Goal: Task Accomplishment & Management: Use online tool/utility

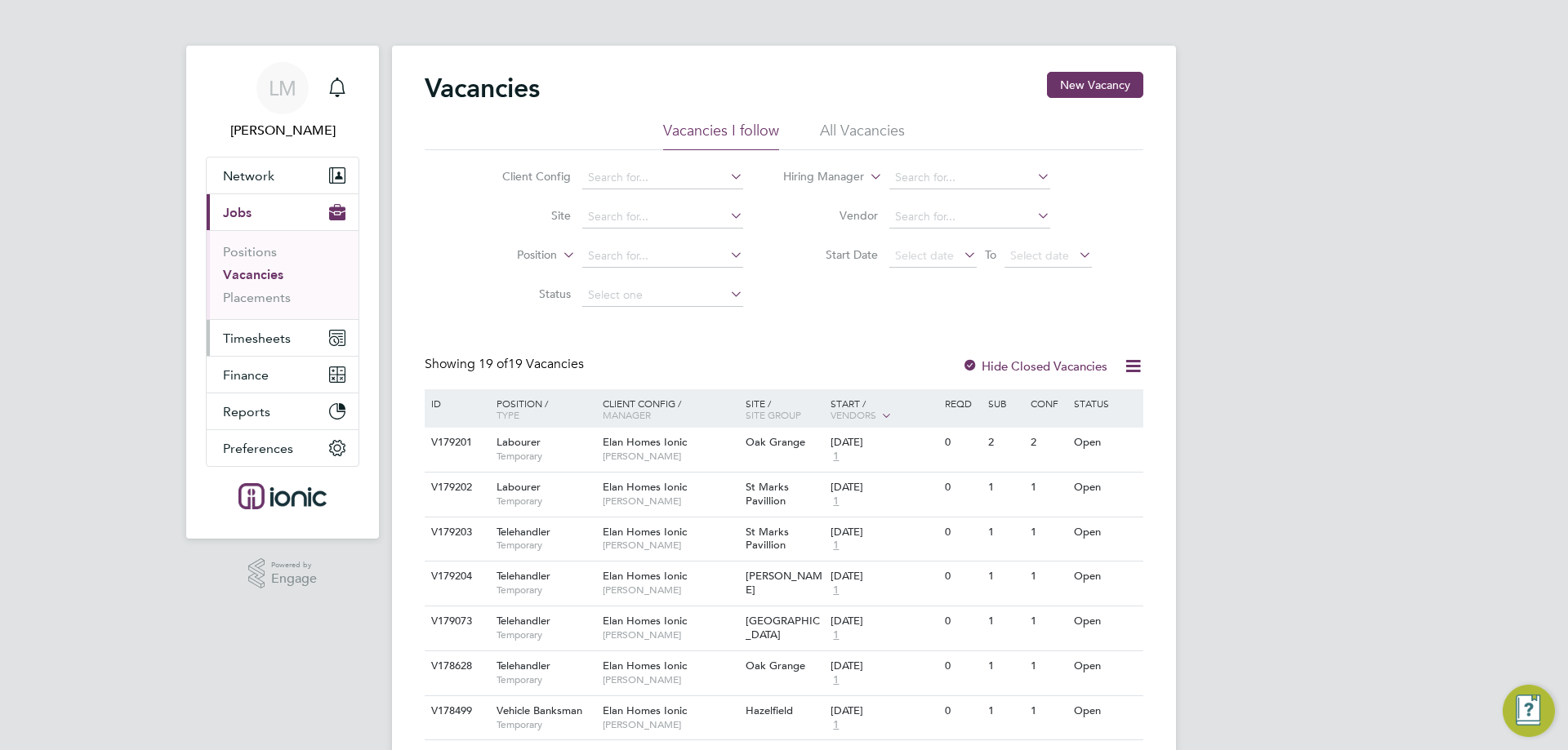
click at [262, 336] on span "Timesheets" at bounding box center [257, 339] width 68 height 16
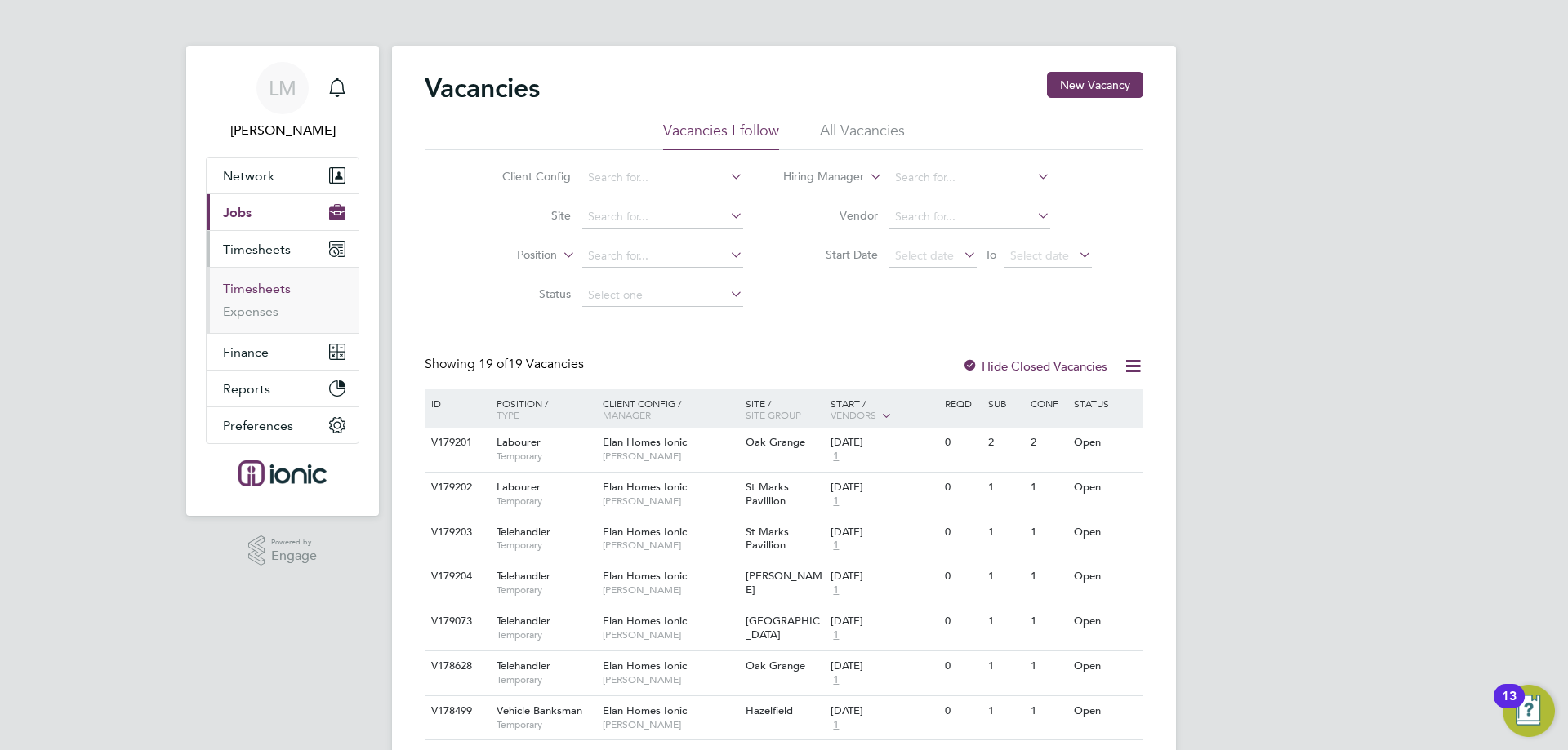
click at [266, 285] on link "Timesheets" at bounding box center [257, 289] width 68 height 16
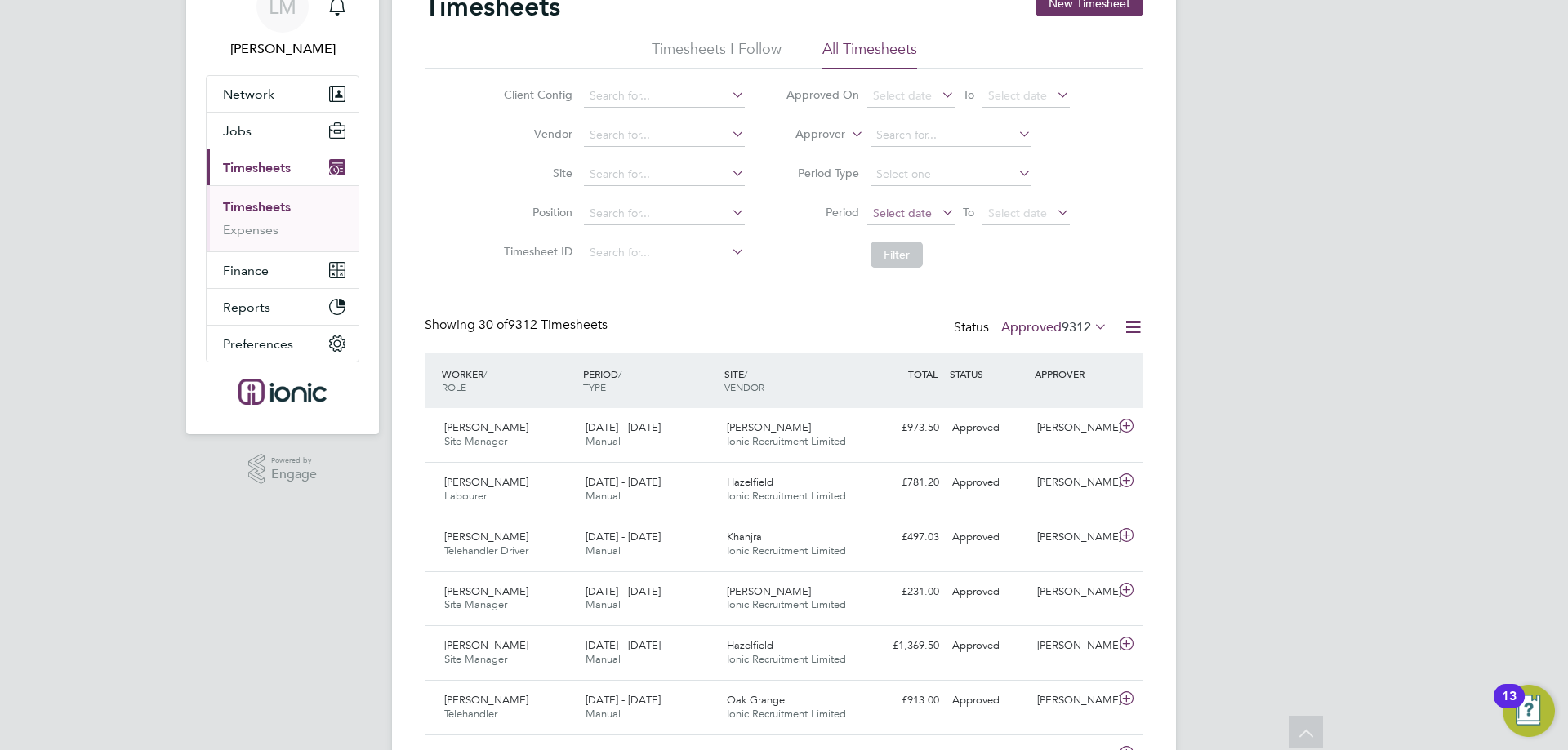
click at [902, 214] on span "Select date" at bounding box center [902, 212] width 58 height 15
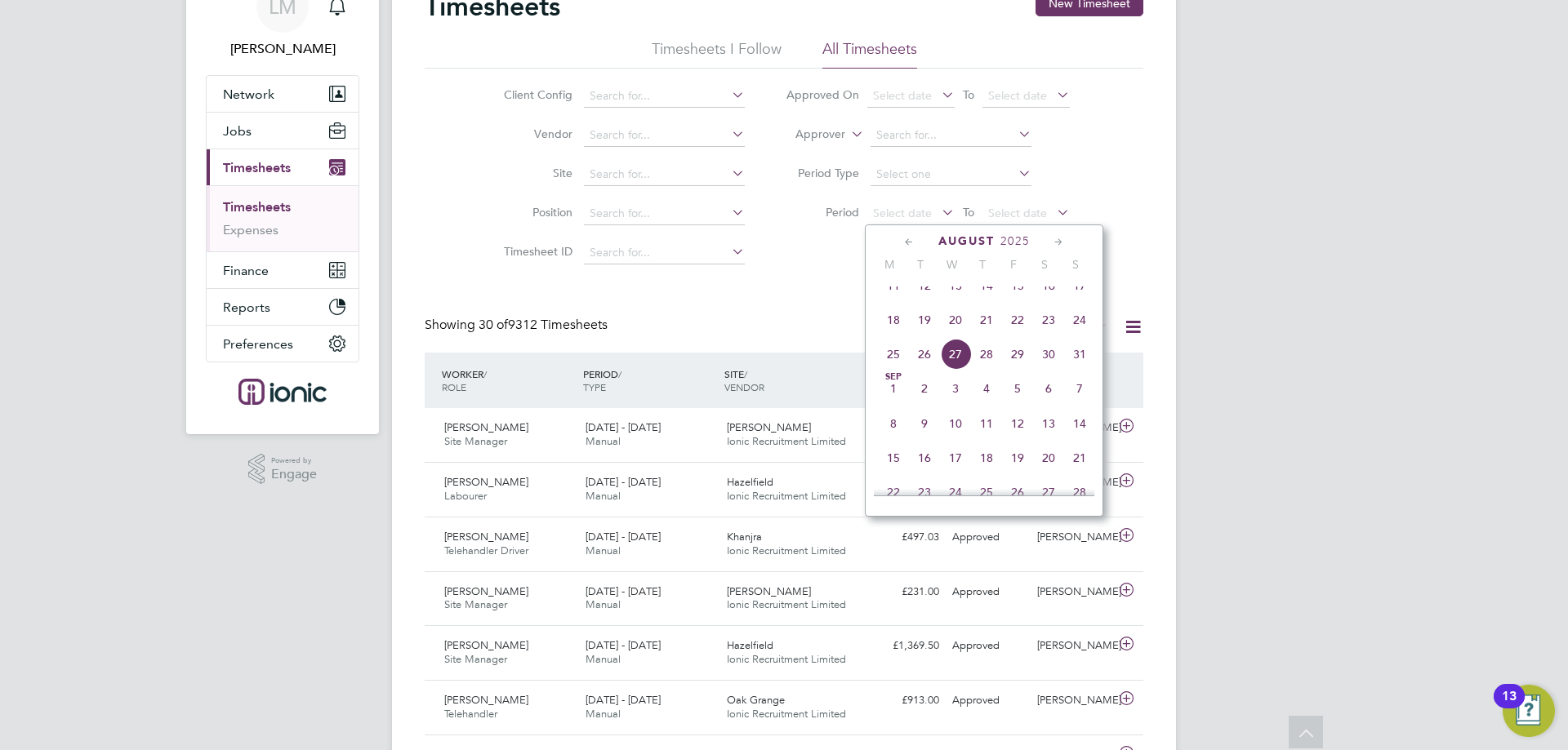
click at [899, 332] on span "18" at bounding box center [893, 320] width 31 height 31
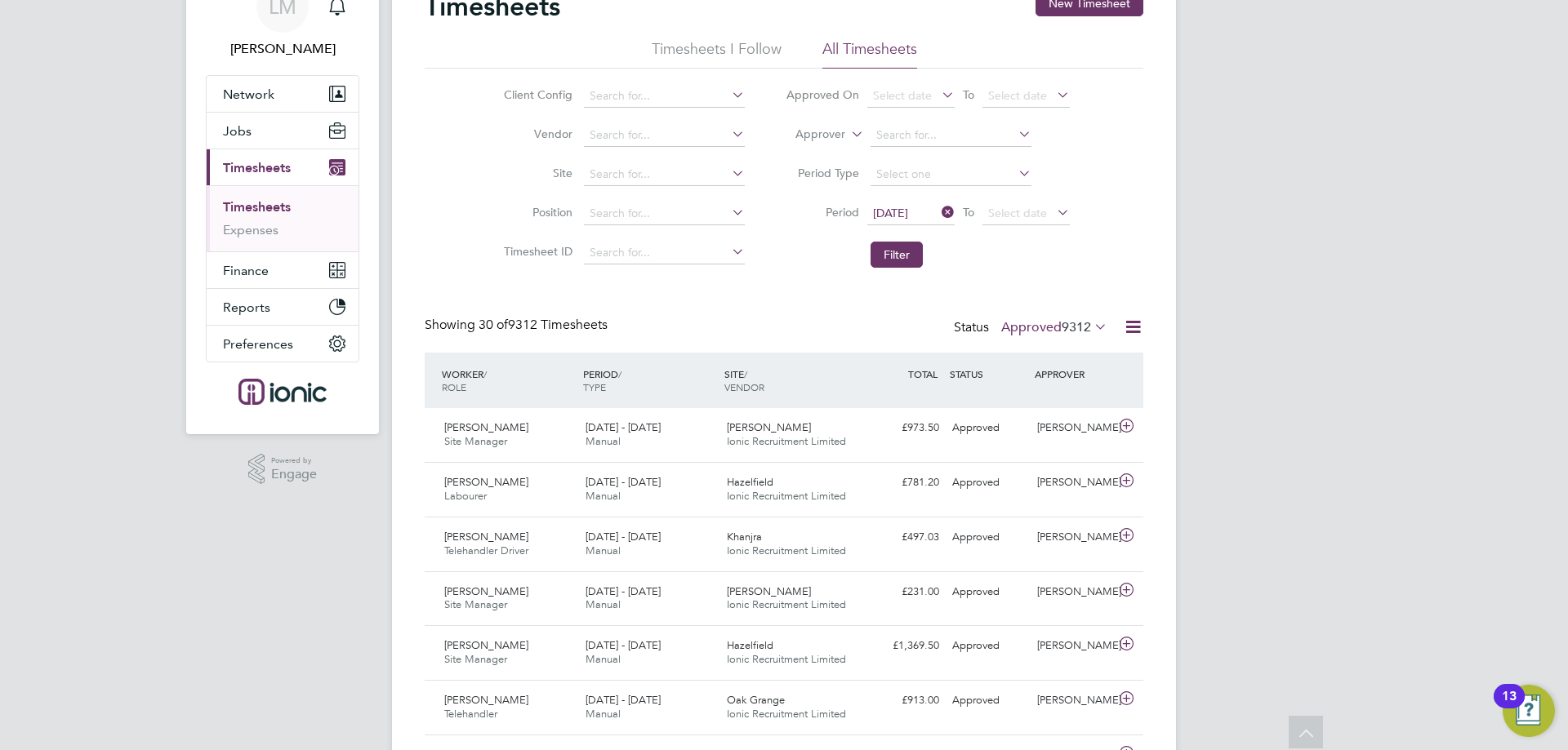
click at [884, 241] on li "Filter" at bounding box center [928, 255] width 325 height 43
drag, startPoint x: 888, startPoint y: 251, endPoint x: 893, endPoint y: 263, distance: 13.0
click at [890, 251] on button "Filter" at bounding box center [897, 254] width 53 height 26
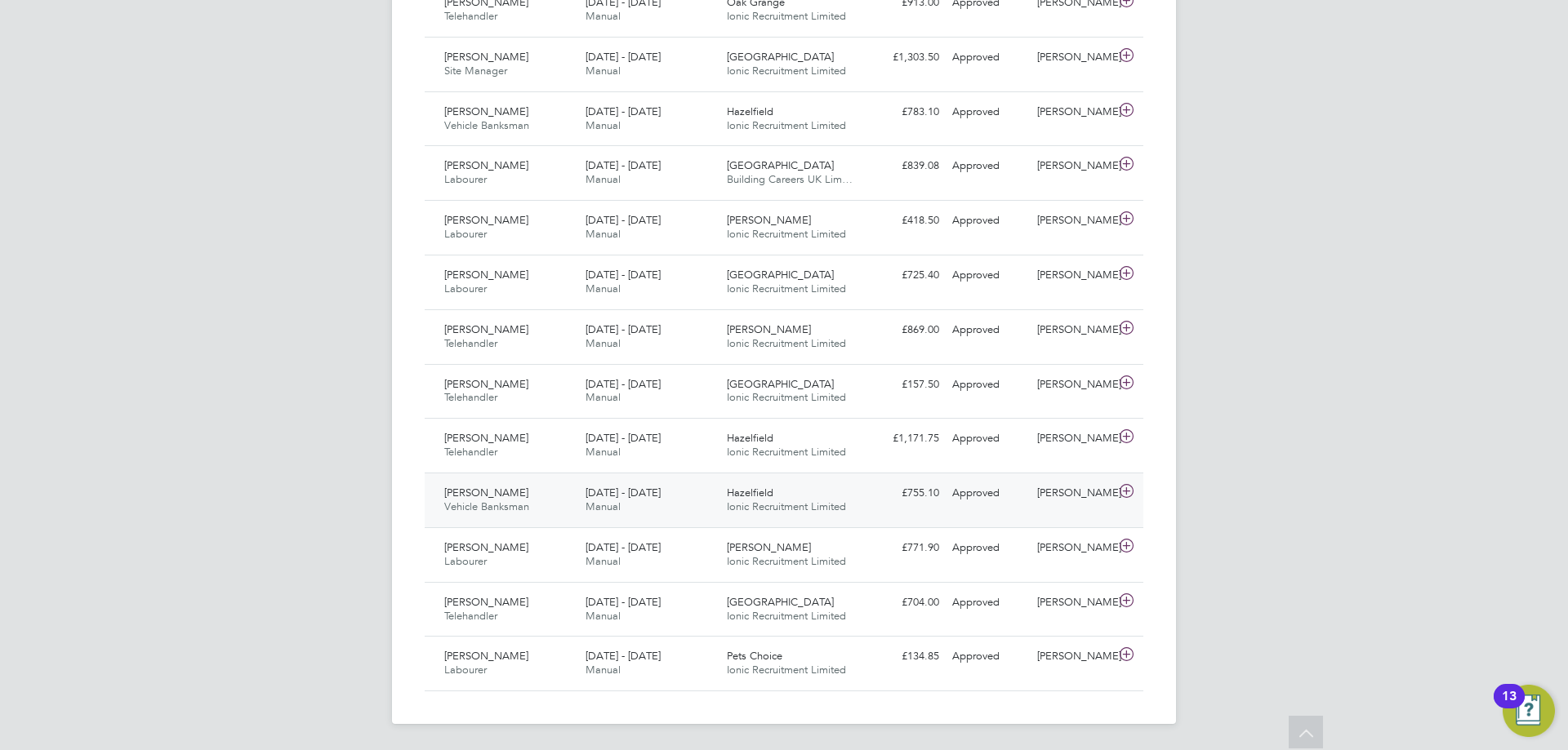
click at [571, 497] on div "[PERSON_NAME] Vehicle Banksman [DATE] - [DATE]" at bounding box center [508, 500] width 141 height 41
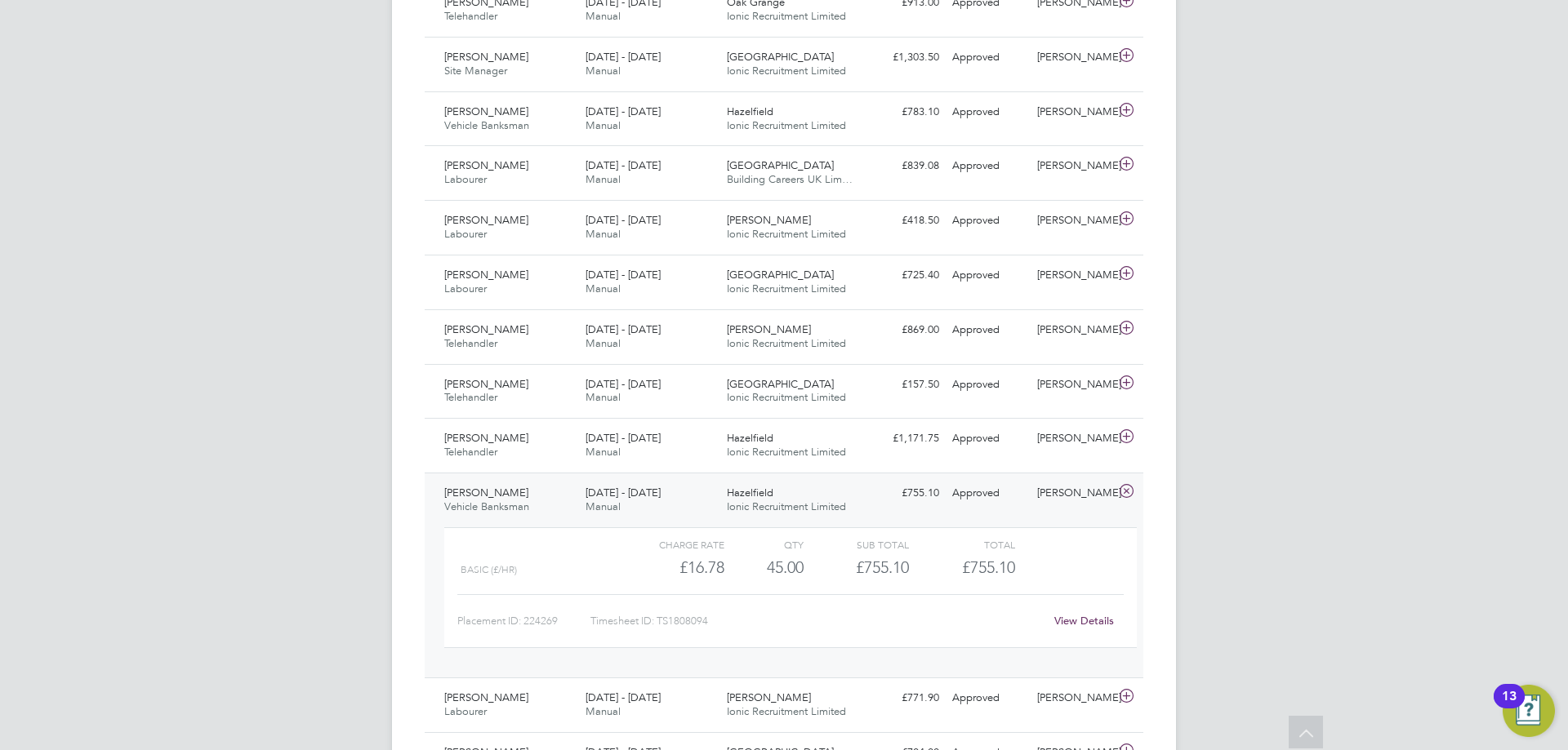
click at [1079, 615] on link "View Details" at bounding box center [1083, 621] width 59 height 14
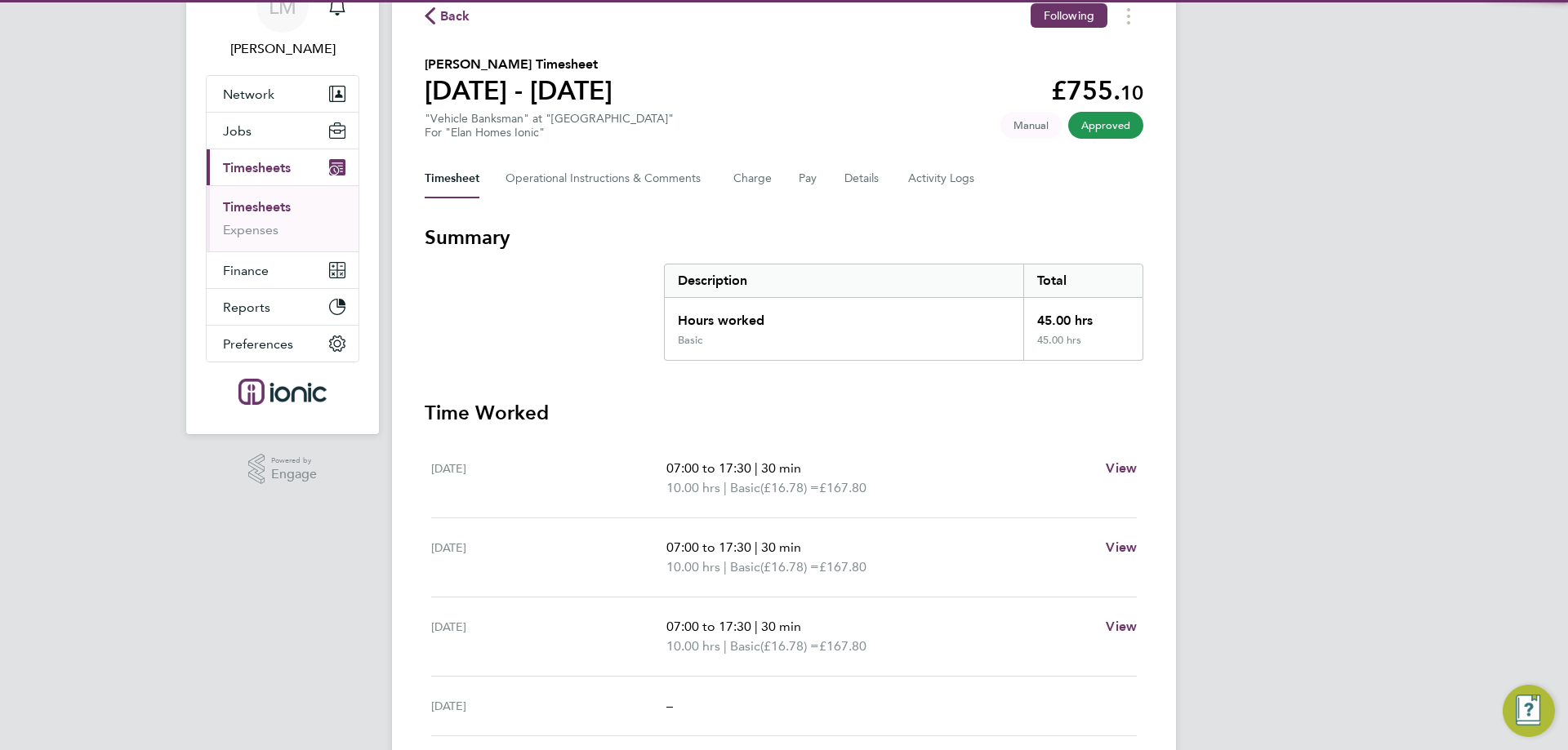
scroll to position [429, 0]
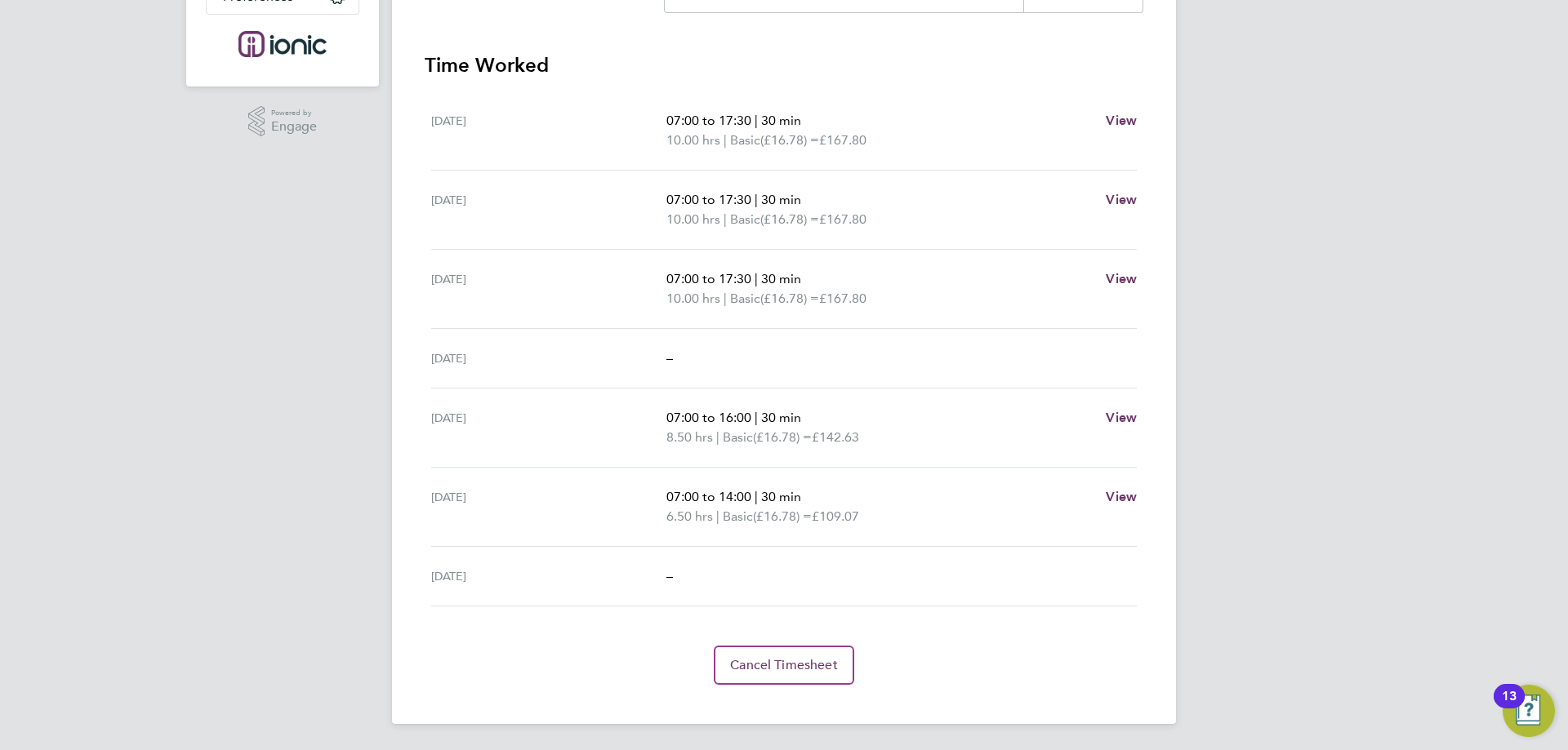
drag, startPoint x: 790, startPoint y: 498, endPoint x: 856, endPoint y: 505, distance: 66.4
click at [856, 505] on p "07:00 to 14:00 | 30 min" at bounding box center [880, 497] width 426 height 19
drag, startPoint x: 837, startPoint y: 498, endPoint x: 778, endPoint y: 428, distance: 91.5
click at [835, 498] on p "07:00 to 14:00 | 30 min" at bounding box center [880, 497] width 426 height 19
drag, startPoint x: 744, startPoint y: 426, endPoint x: 656, endPoint y: 424, distance: 88.0
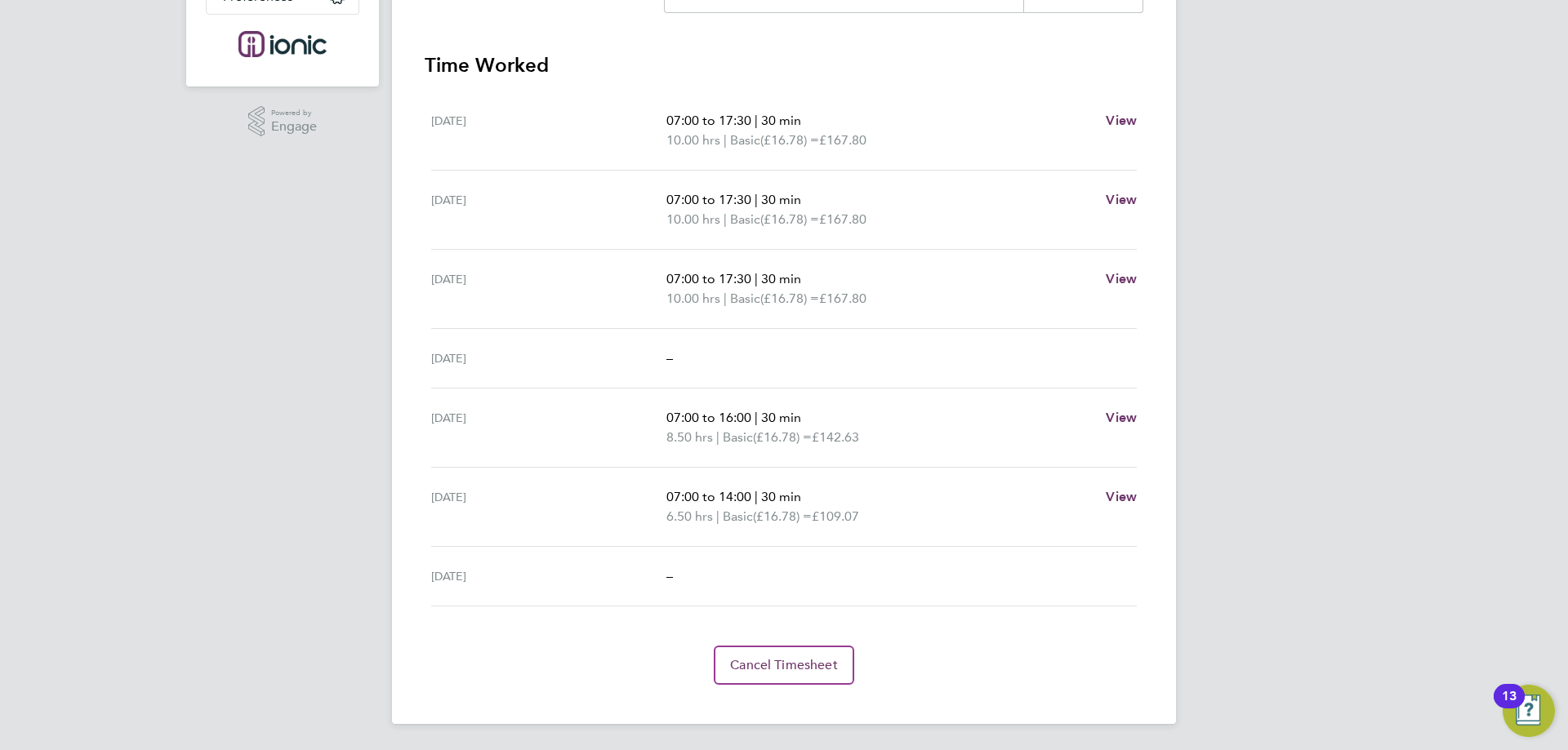
click at [656, 424] on div "Fri 22 Aug 07:00 to 16:00 | 30 min 8.50 hrs | Basic (£16.78) = £142.63 View" at bounding box center [784, 427] width 706 height 79
drag, startPoint x: 766, startPoint y: 430, endPoint x: 769, endPoint y: 419, distance: 11.4
click at [767, 430] on span "(£16.78) =" at bounding box center [783, 437] width 58 height 16
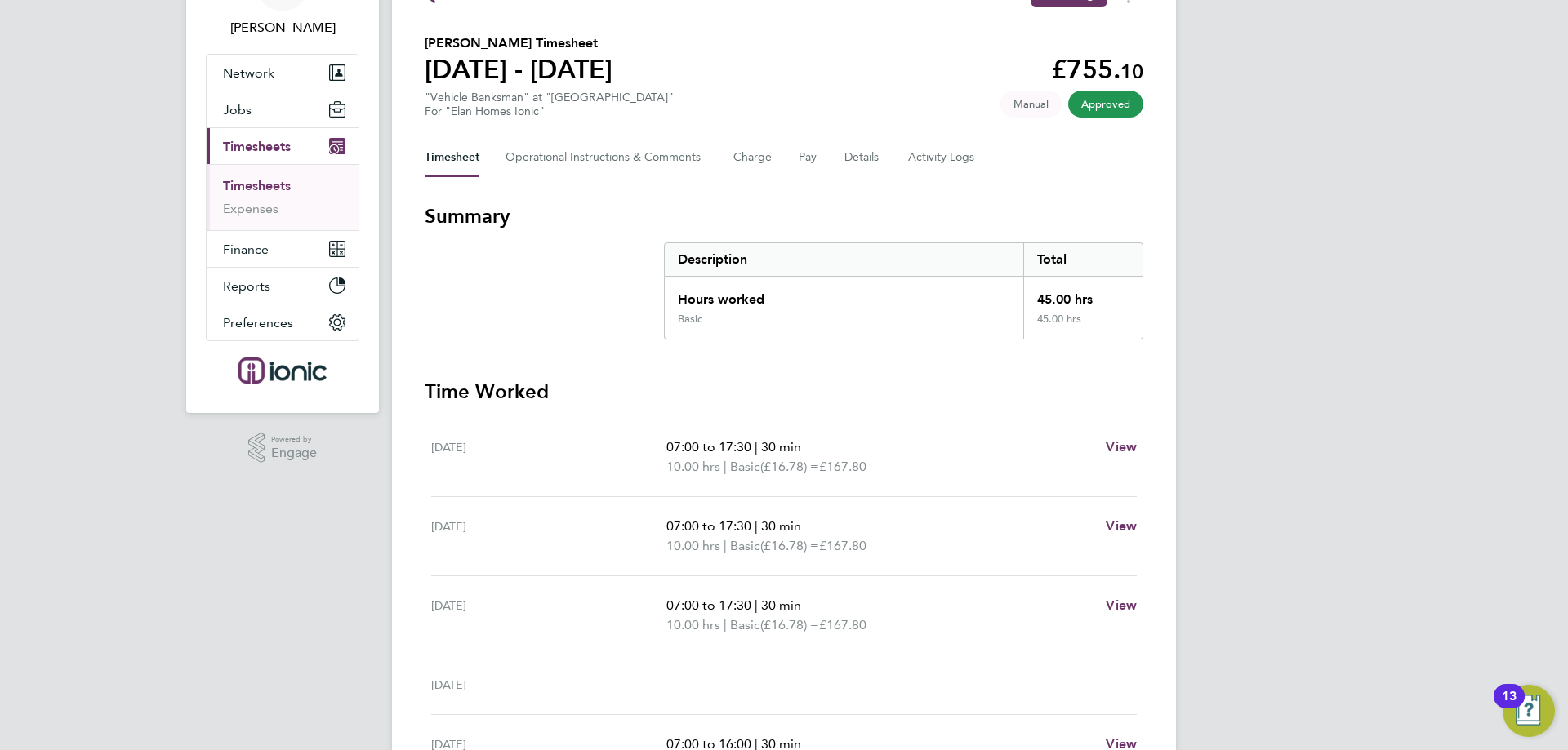
scroll to position [21, 0]
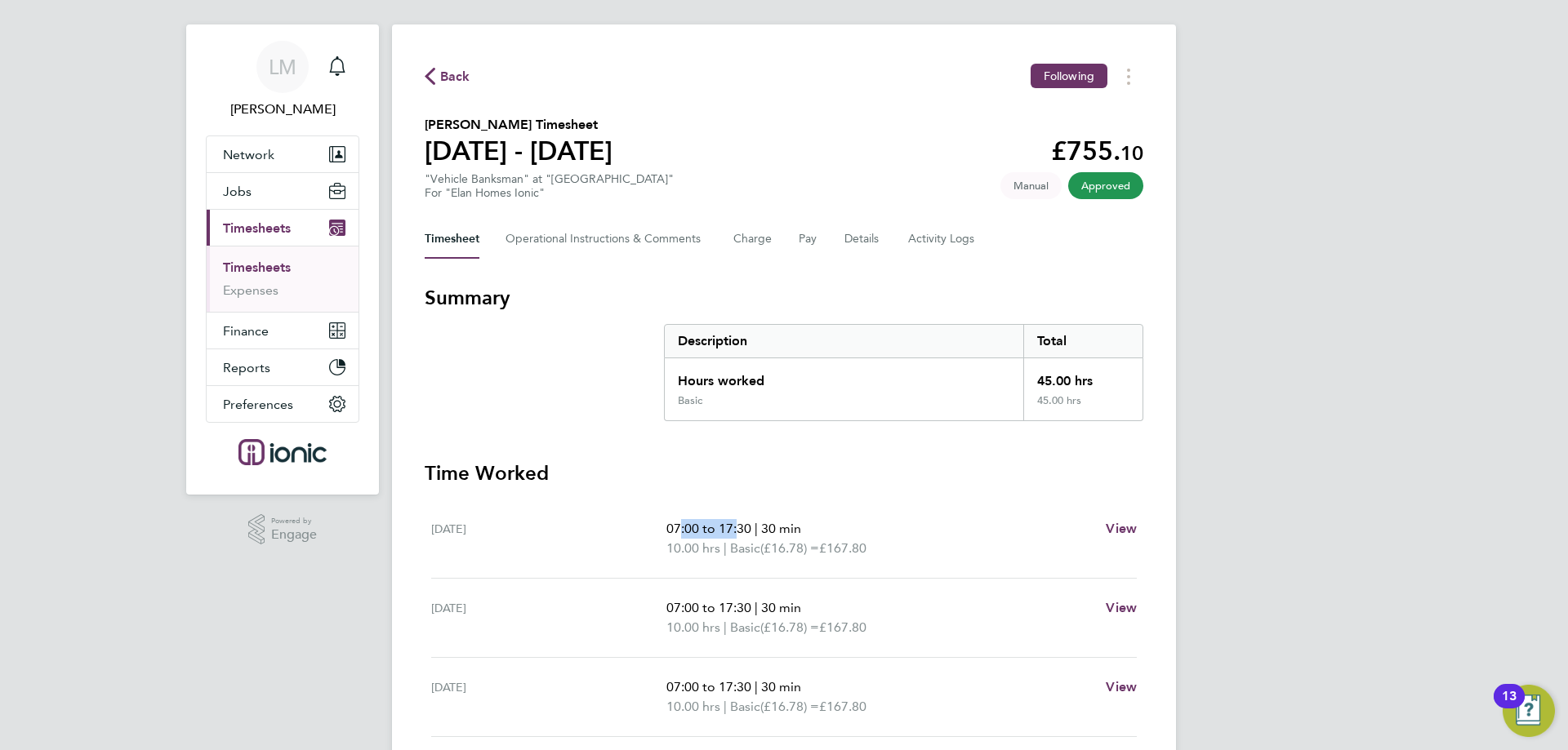
drag, startPoint x: 734, startPoint y: 528, endPoint x: 668, endPoint y: 521, distance: 66.4
click at [669, 521] on span "07:00 to 17:30" at bounding box center [709, 528] width 85 height 16
click at [682, 531] on span "07:00 to 17:30" at bounding box center [709, 528] width 85 height 16
click at [742, 620] on span "Basic" at bounding box center [745, 627] width 30 height 19
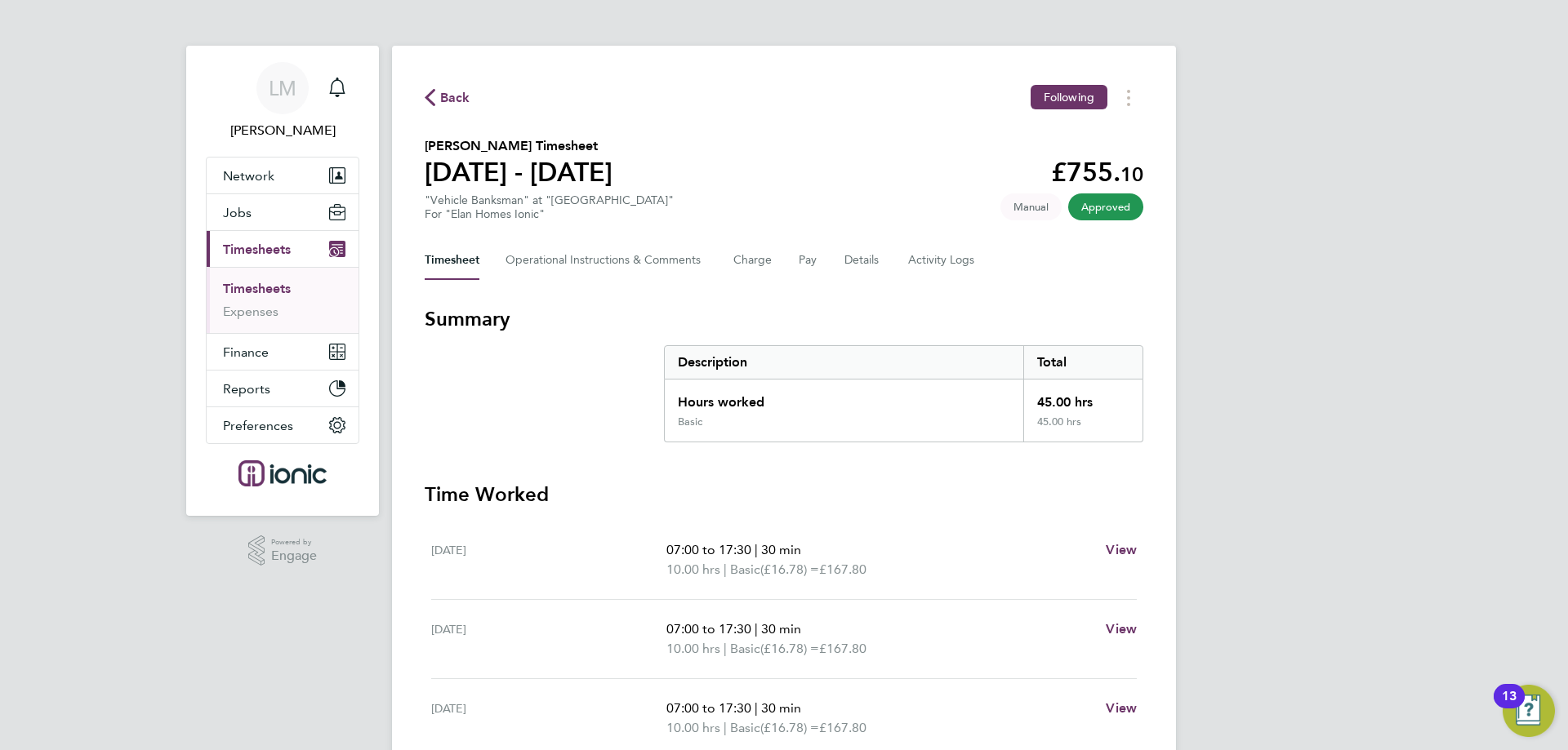
click at [745, 160] on section "Gary Robinson's Timesheet 18 - 24 Aug 2025 £755. 10 "Vehicle Banksman" at "Haze…" at bounding box center [784, 178] width 718 height 85
drag, startPoint x: 817, startPoint y: 367, endPoint x: 850, endPoint y: 368, distance: 33.0
click at [850, 368] on div "Description" at bounding box center [844, 363] width 358 height 33
click at [721, 409] on div "Hours worked" at bounding box center [844, 397] width 358 height 36
drag, startPoint x: 751, startPoint y: 404, endPoint x: 664, endPoint y: 387, distance: 88.6
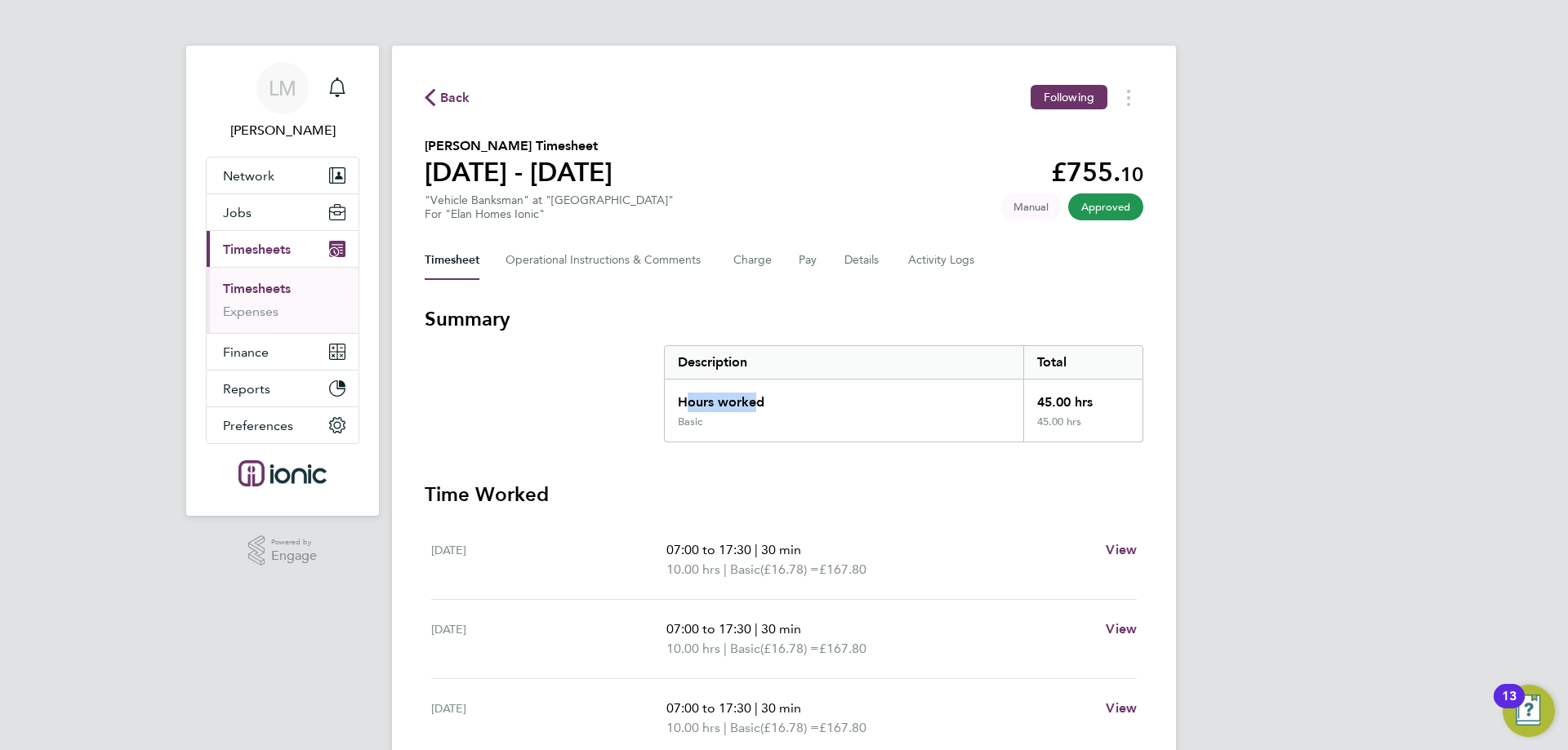
click at [664, 387] on div "Hours worked 45.00 hrs Basic 45.00 hrs" at bounding box center [903, 411] width 480 height 63
click at [723, 399] on div "Hours worked" at bounding box center [844, 397] width 358 height 36
drag, startPoint x: 598, startPoint y: 338, endPoint x: 607, endPoint y: 327, distance: 14.2
click at [600, 338] on section "Summary Description Total Hours worked 45.00 hrs Basic 45.00 hrs" at bounding box center [784, 375] width 718 height 136
click at [740, 325] on h3 "Summary" at bounding box center [784, 319] width 718 height 26
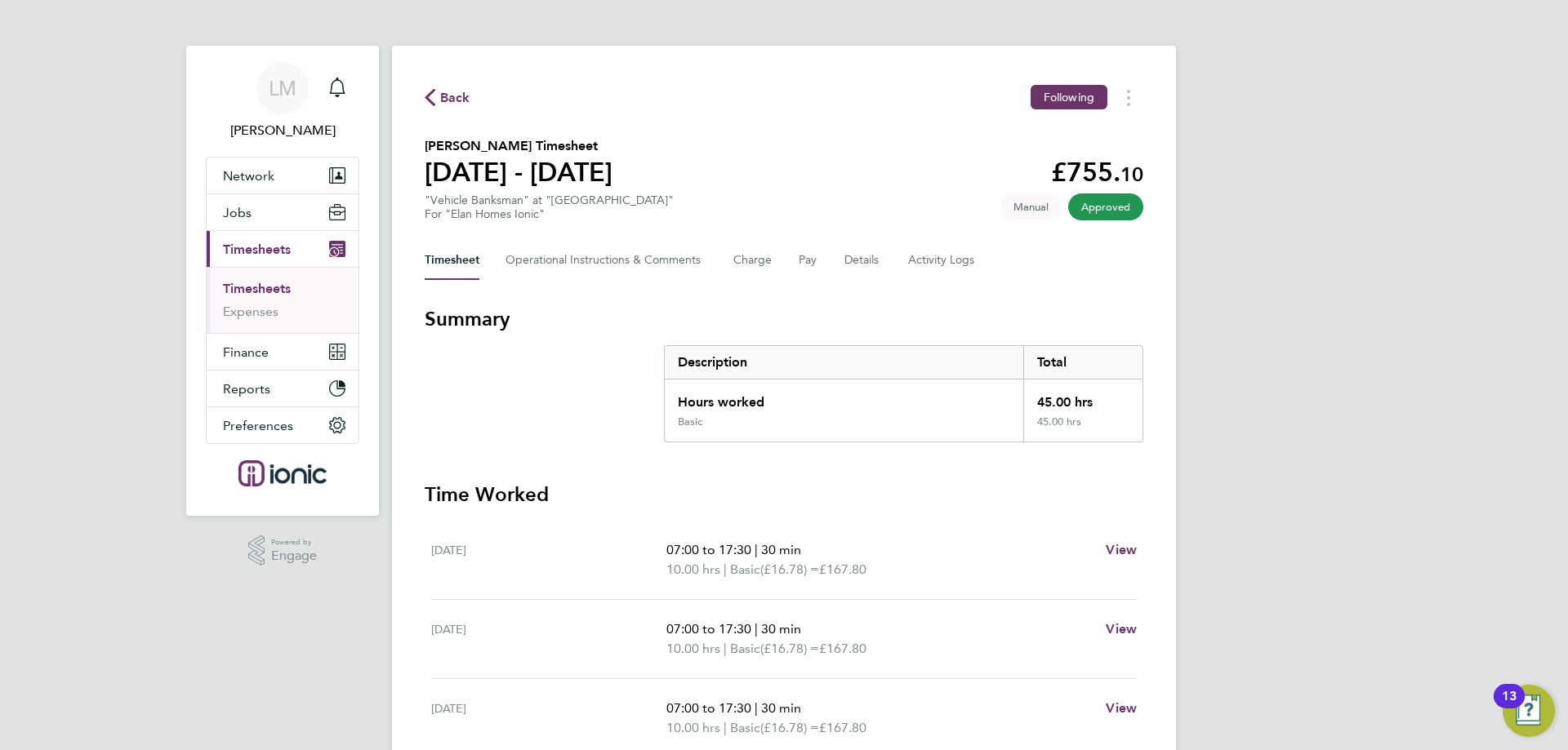
click at [604, 197] on div ""Vehicle Banksman" at "Hazelfield" For "Elan Homes Ionic"" at bounding box center [549, 207] width 249 height 28
click at [687, 202] on section "Gary Robinson's Timesheet 18 - 24 Aug 2025 £755. 10 "Vehicle Banksman" at "Haze…" at bounding box center [784, 178] width 718 height 85
